Goal: Task Accomplishment & Management: Manage account settings

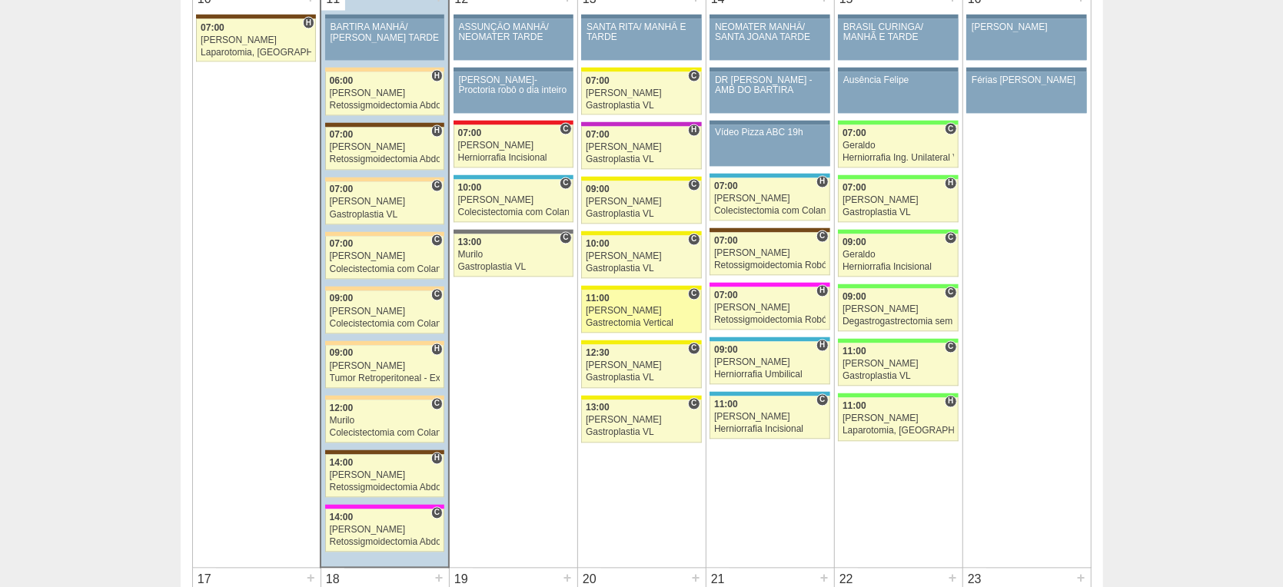
scroll to position [1708, 0]
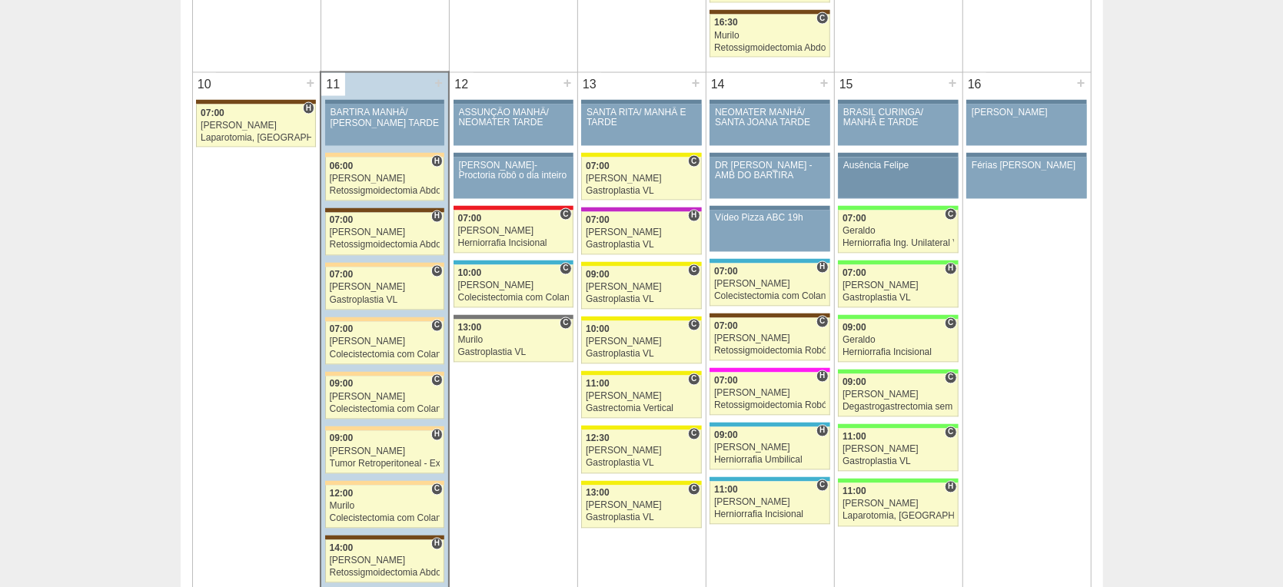
click at [893, 166] on div "Ausência Felipe" at bounding box center [898, 166] width 110 height 10
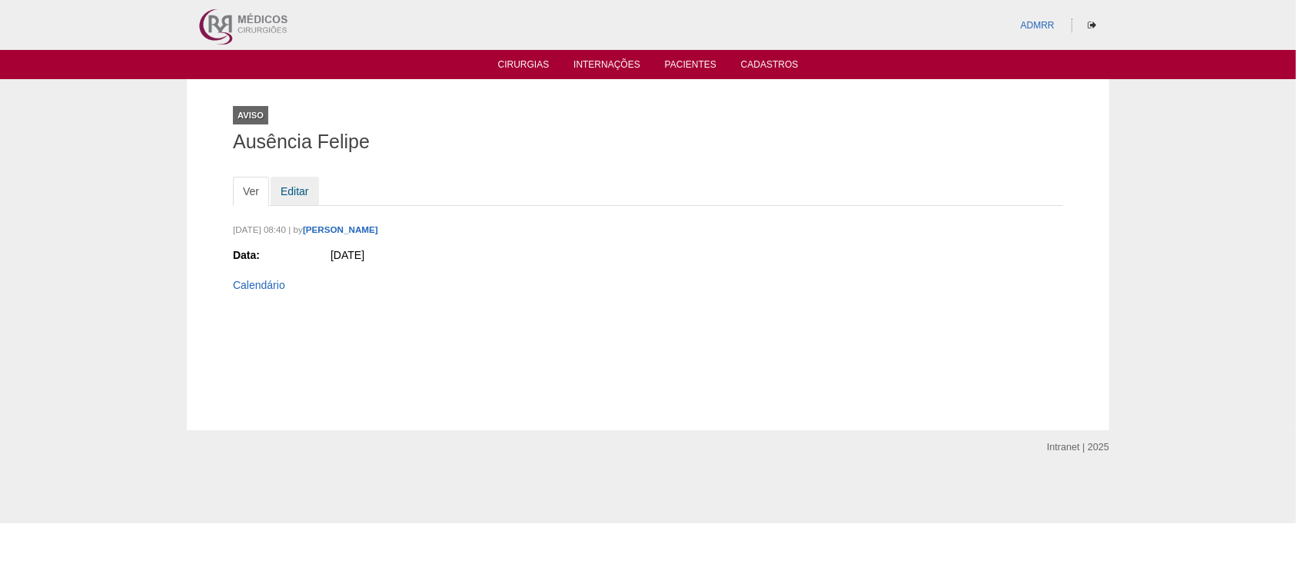
click at [283, 184] on link "Editar" at bounding box center [295, 191] width 48 height 29
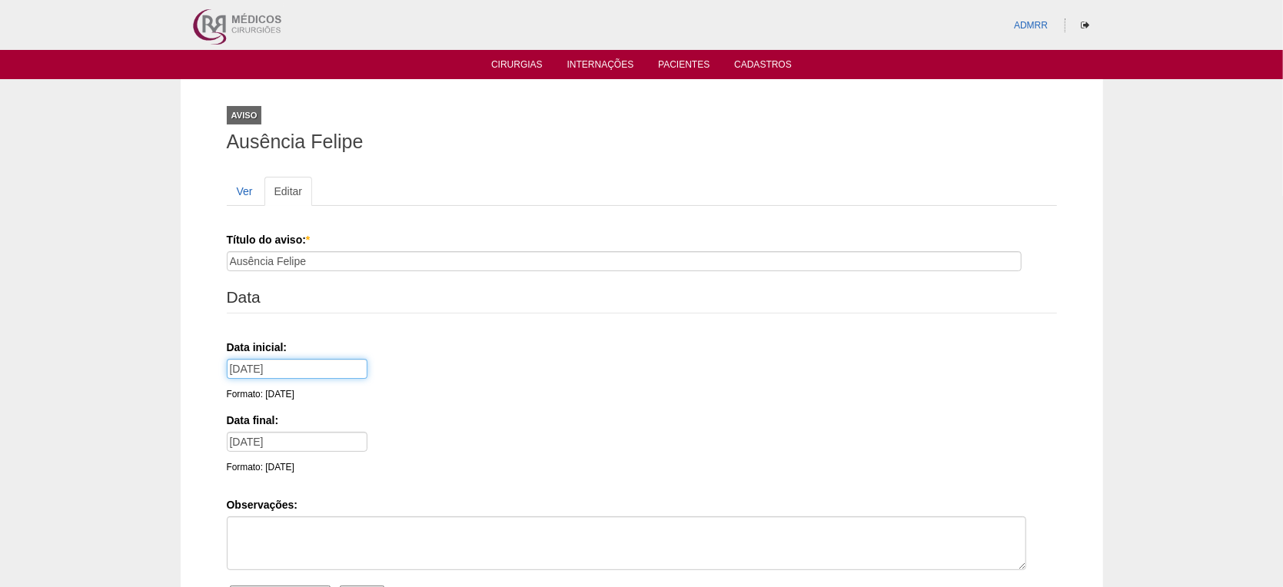
click at [302, 363] on input "[DATE]" at bounding box center [297, 369] width 141 height 20
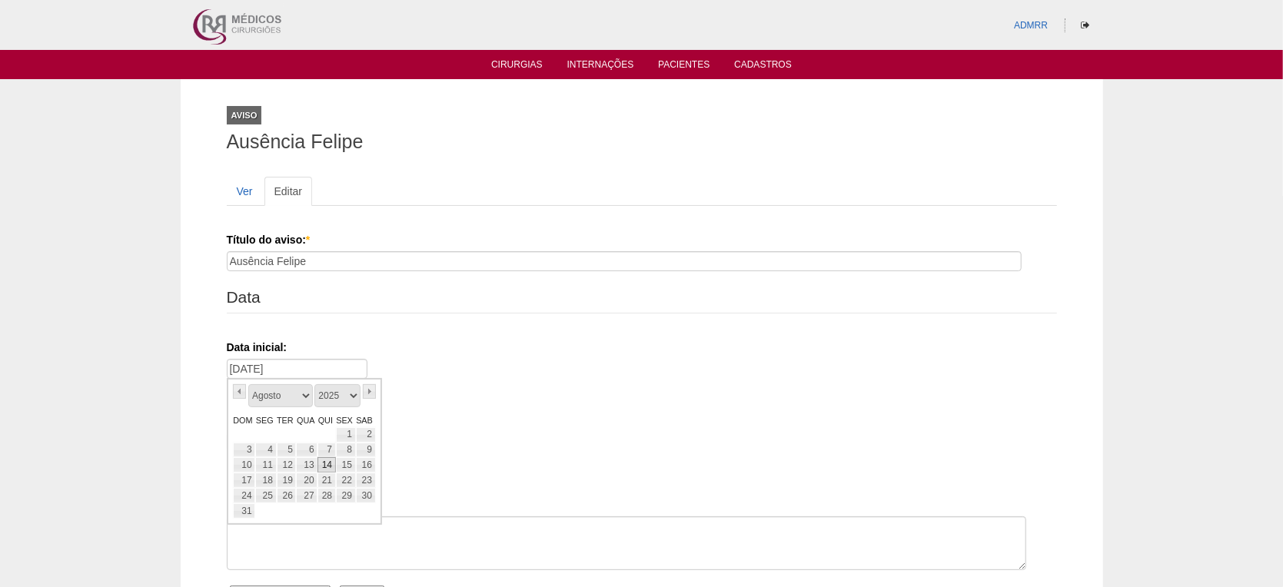
click at [327, 464] on link "14" at bounding box center [326, 464] width 18 height 15
type input "[DATE]"
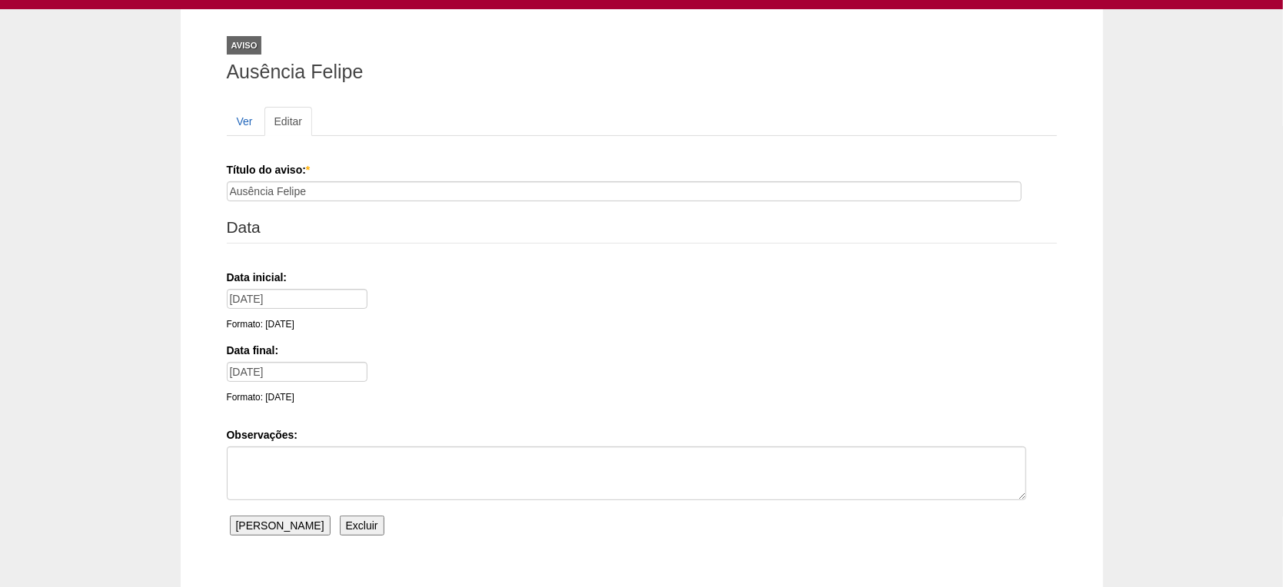
scroll to position [168, 0]
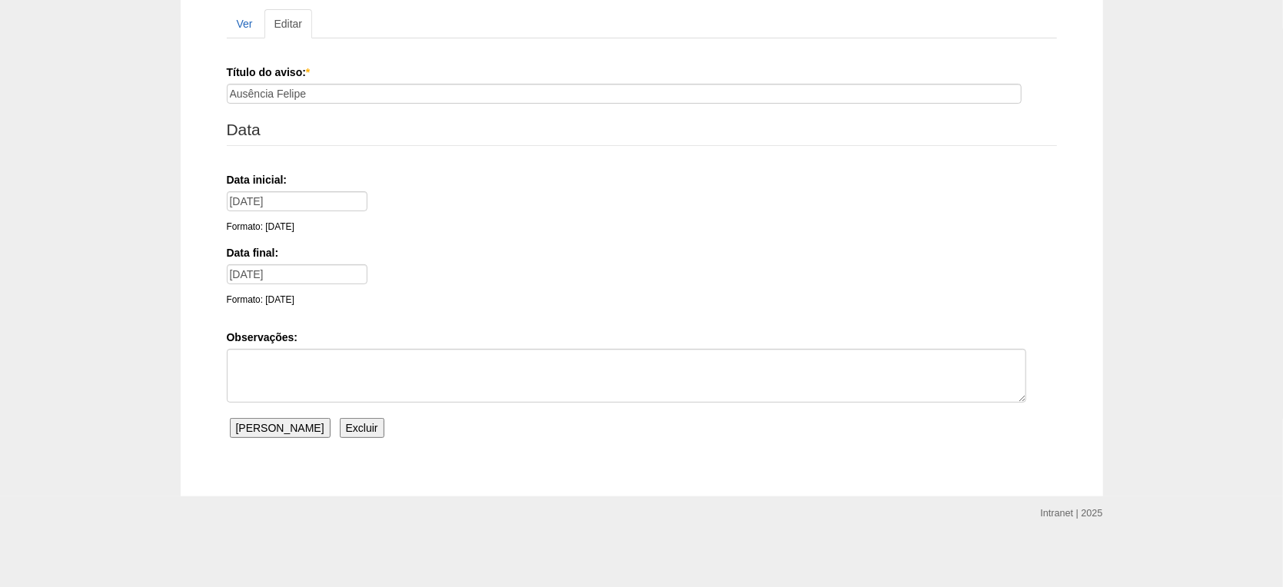
click at [258, 423] on input "Salvar Aviso" at bounding box center [280, 428] width 101 height 20
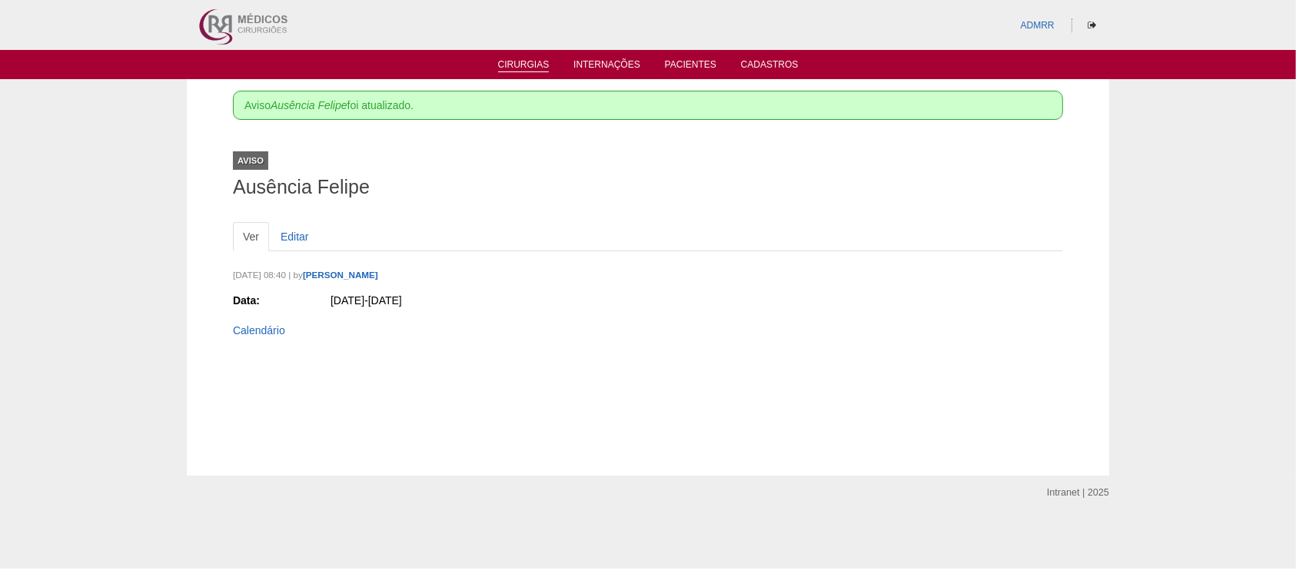
click at [524, 61] on link "Cirurgias" at bounding box center [524, 65] width 52 height 13
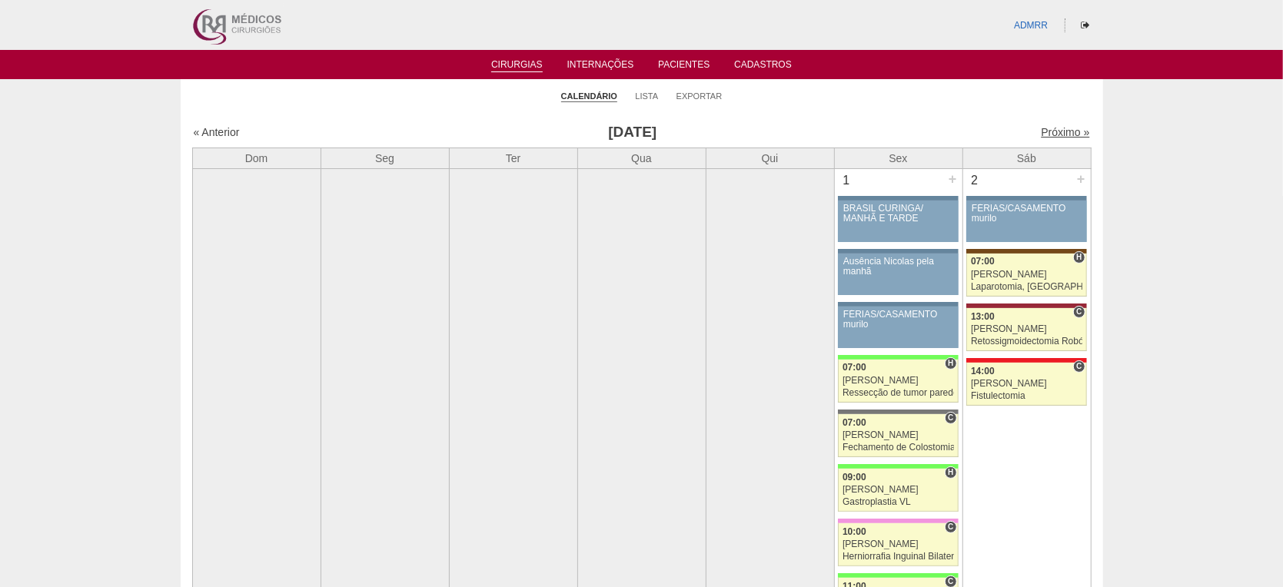
click at [1055, 131] on link "Próximo »" at bounding box center [1065, 132] width 48 height 12
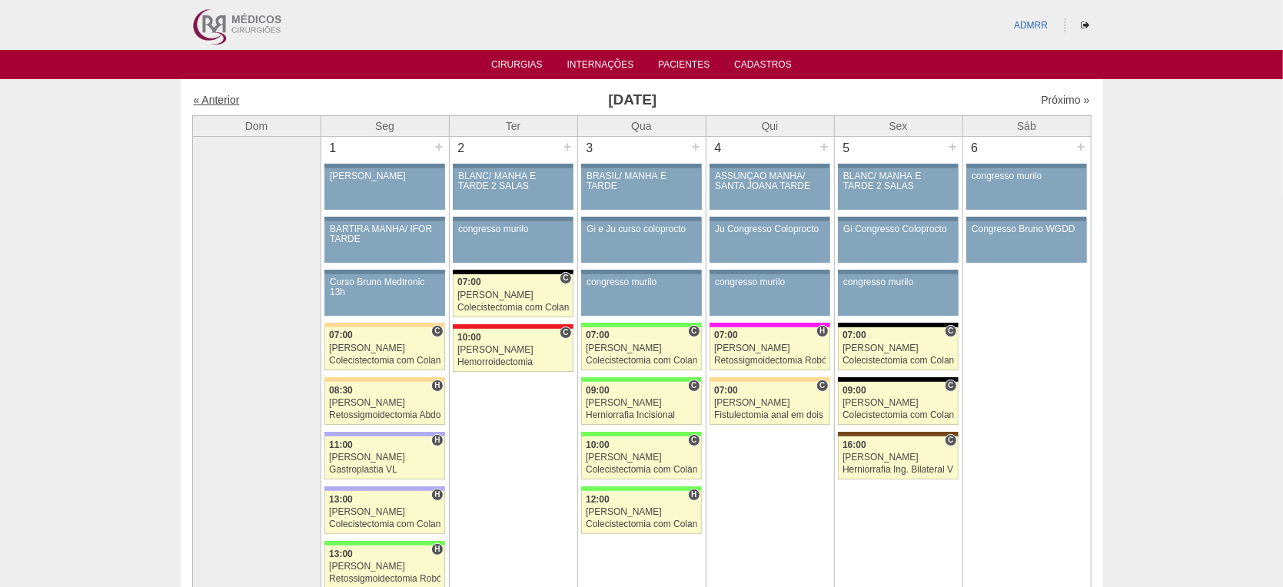
click at [222, 94] on link "« Anterior" at bounding box center [217, 100] width 46 height 12
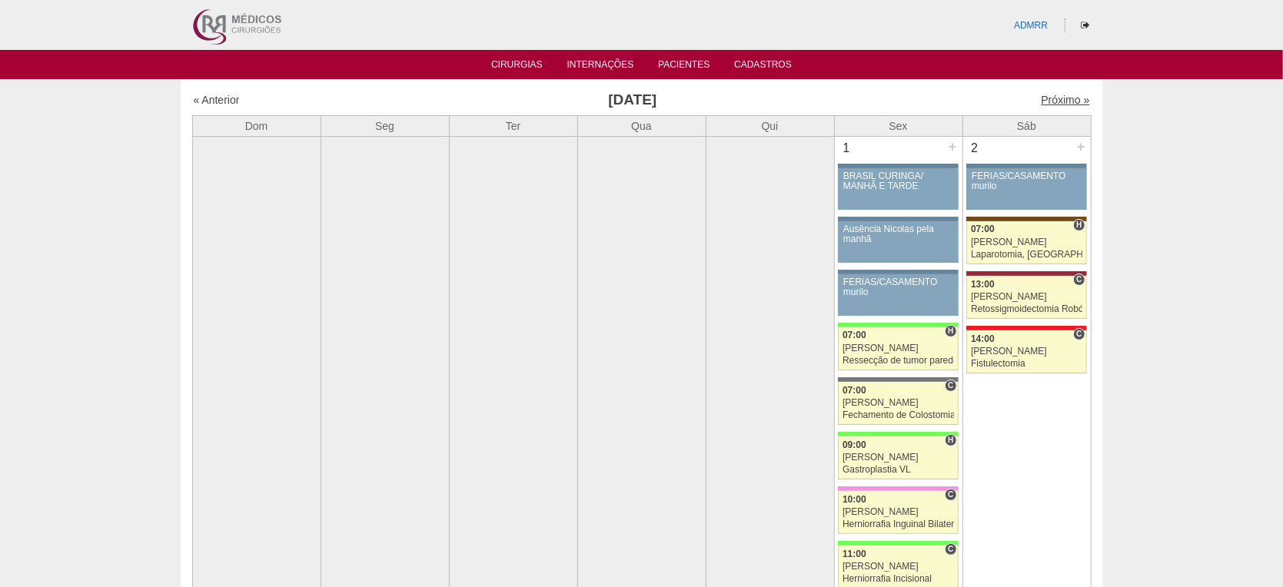
click at [1041, 105] on link "Próximo »" at bounding box center [1065, 100] width 48 height 12
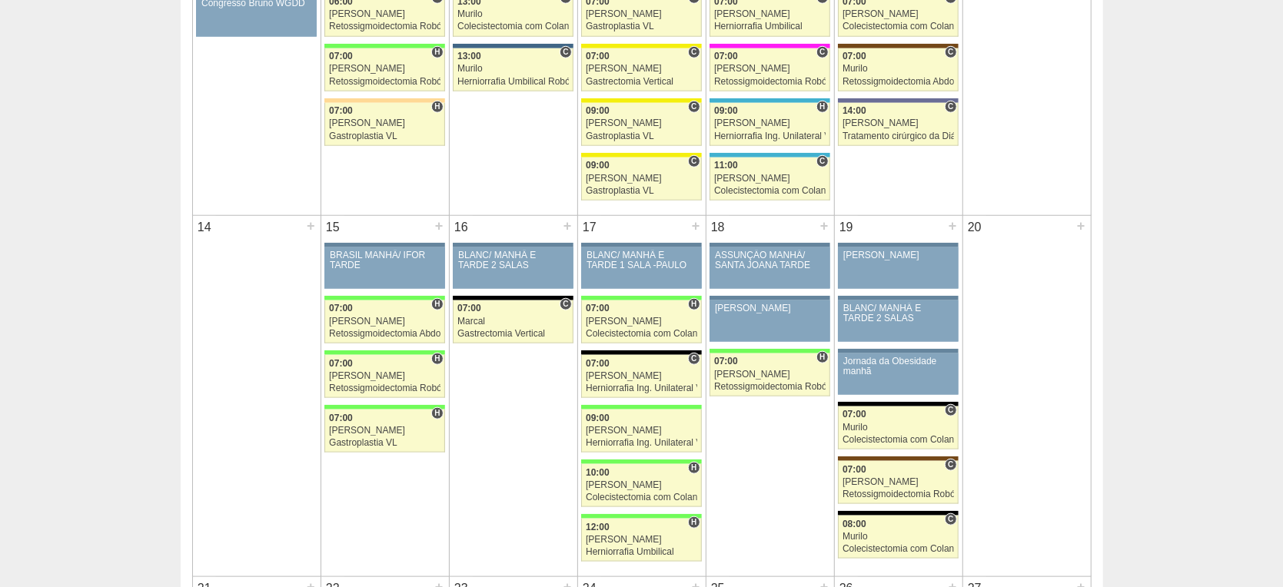
scroll to position [854, 0]
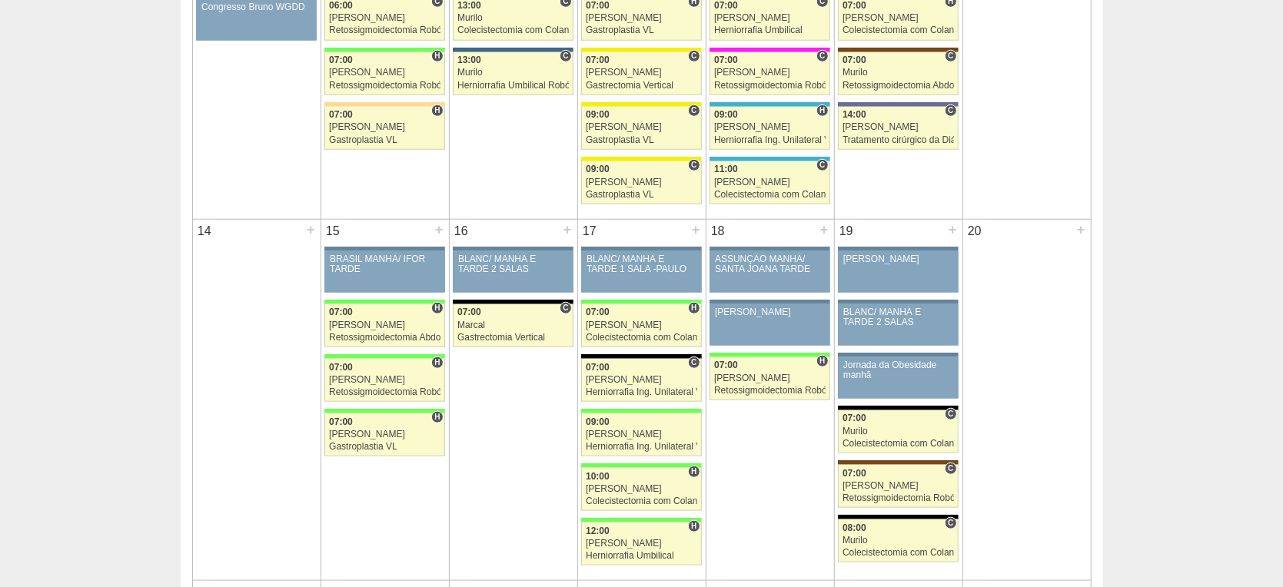
click at [523, 473] on td "16 + 86906 Cirurgias RR BLANC/ MANHÃ E TARDE 2 SALAS Paciente não informado [PE…" at bounding box center [513, 399] width 128 height 361
